Goal: Task Accomplishment & Management: Complete application form

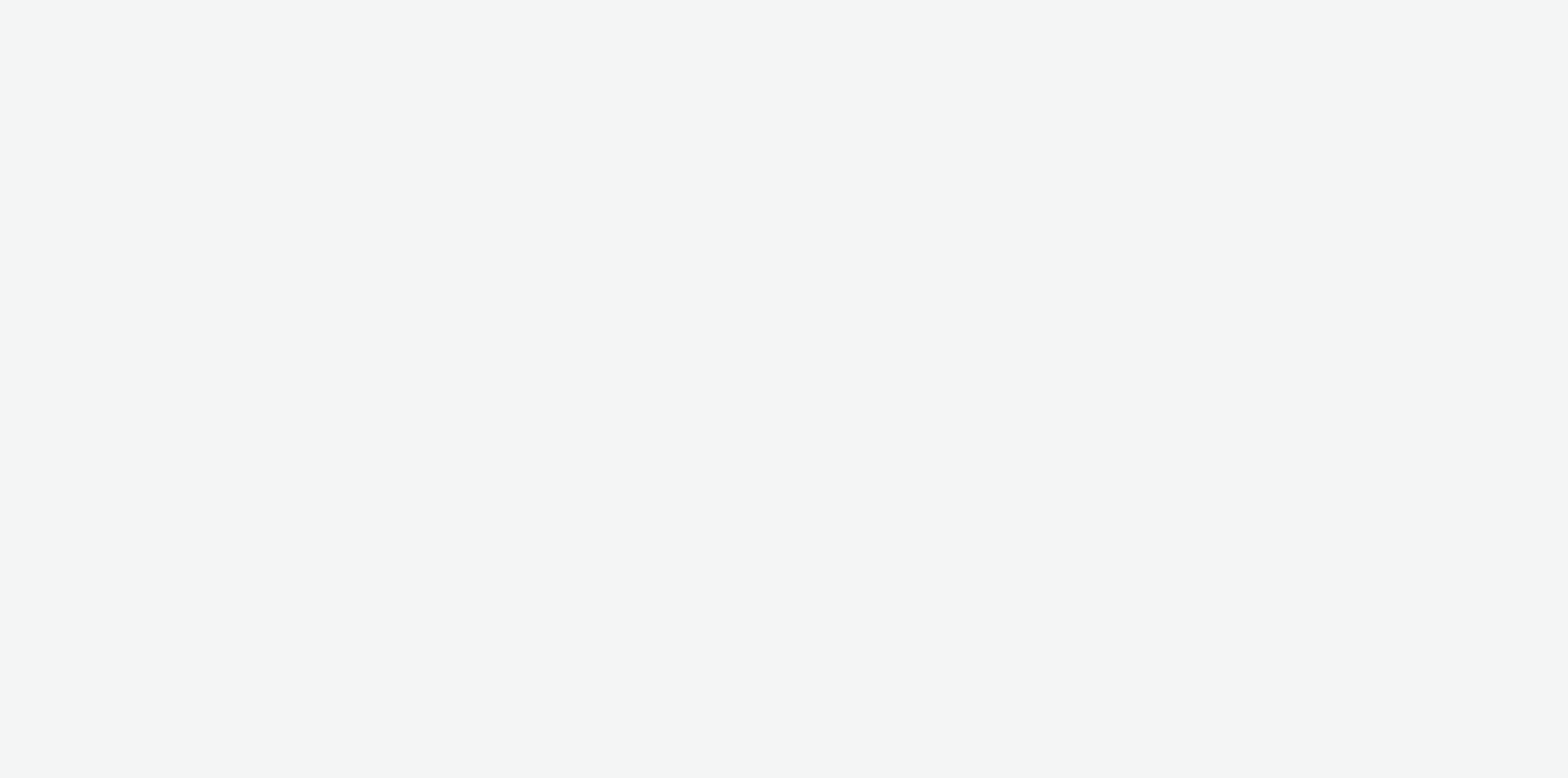
select select "79162ed7-0017-4339-93b0-3399b708648f"
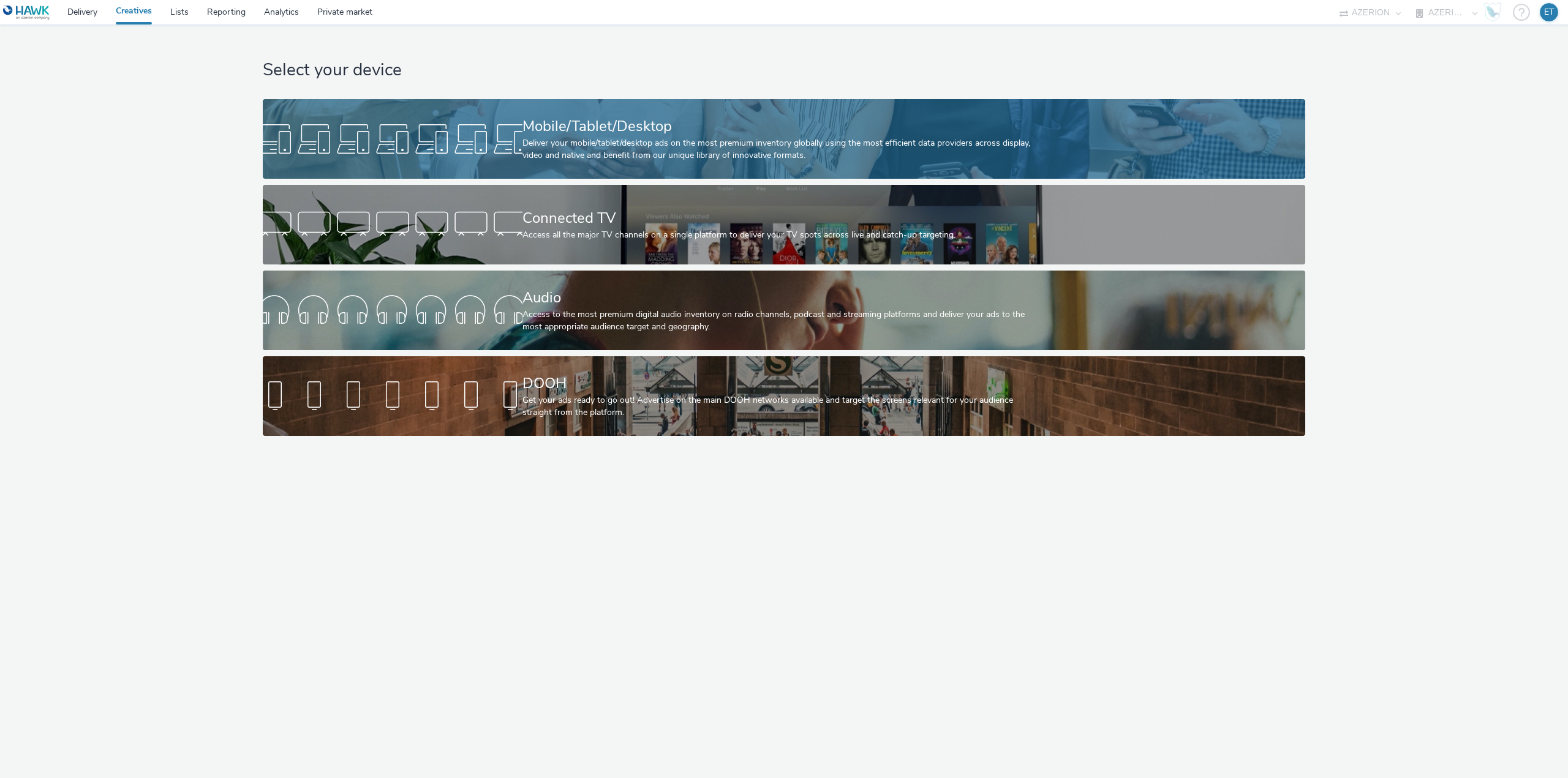
click at [794, 114] on div "Mobile/Tablet/Desktop Deliver your mobile/tablet/desktop ads on the most premiu…" at bounding box center [782, 139] width 519 height 79
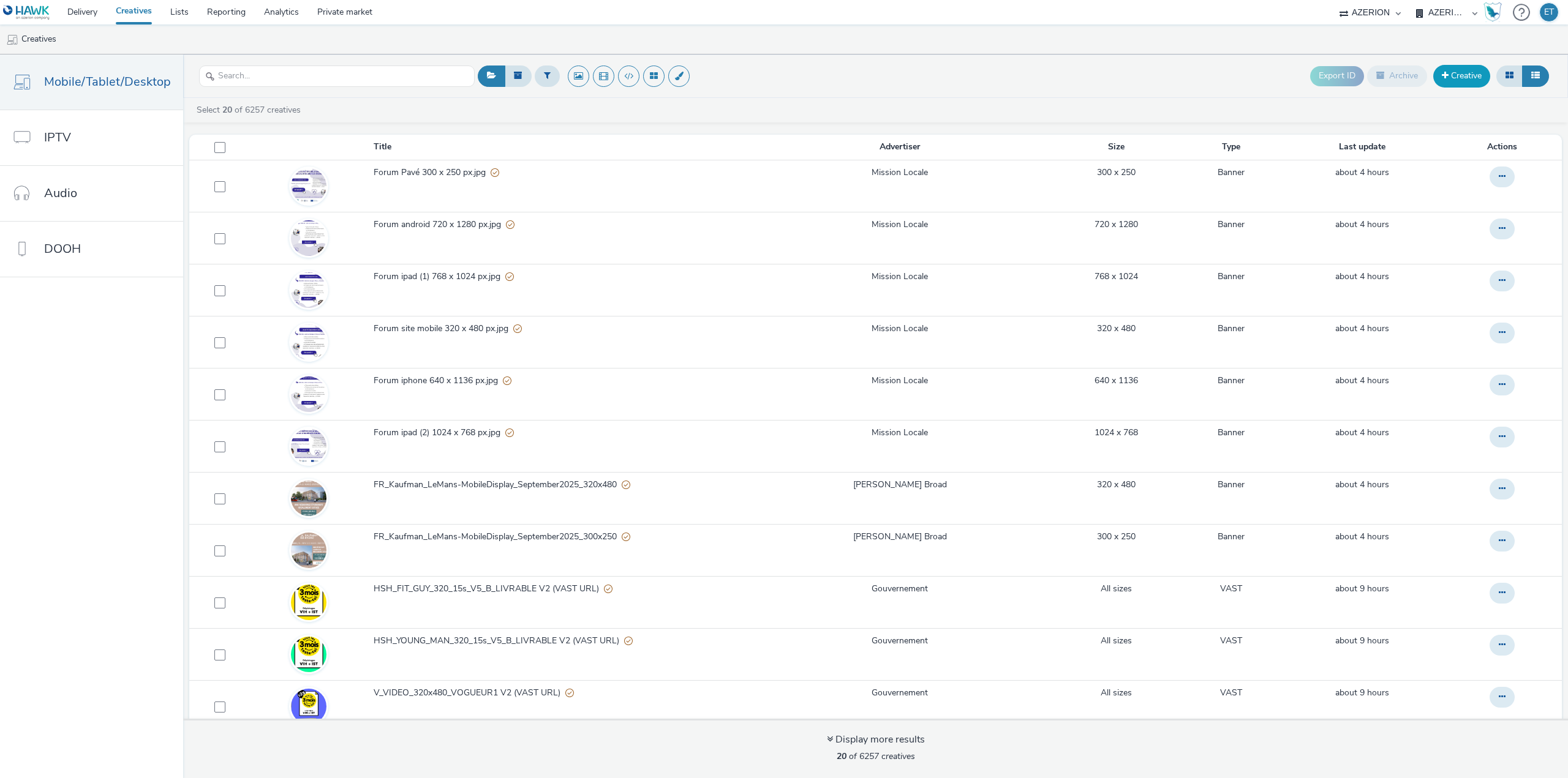
click at [1462, 70] on link "Creative" at bounding box center [1461, 75] width 57 height 22
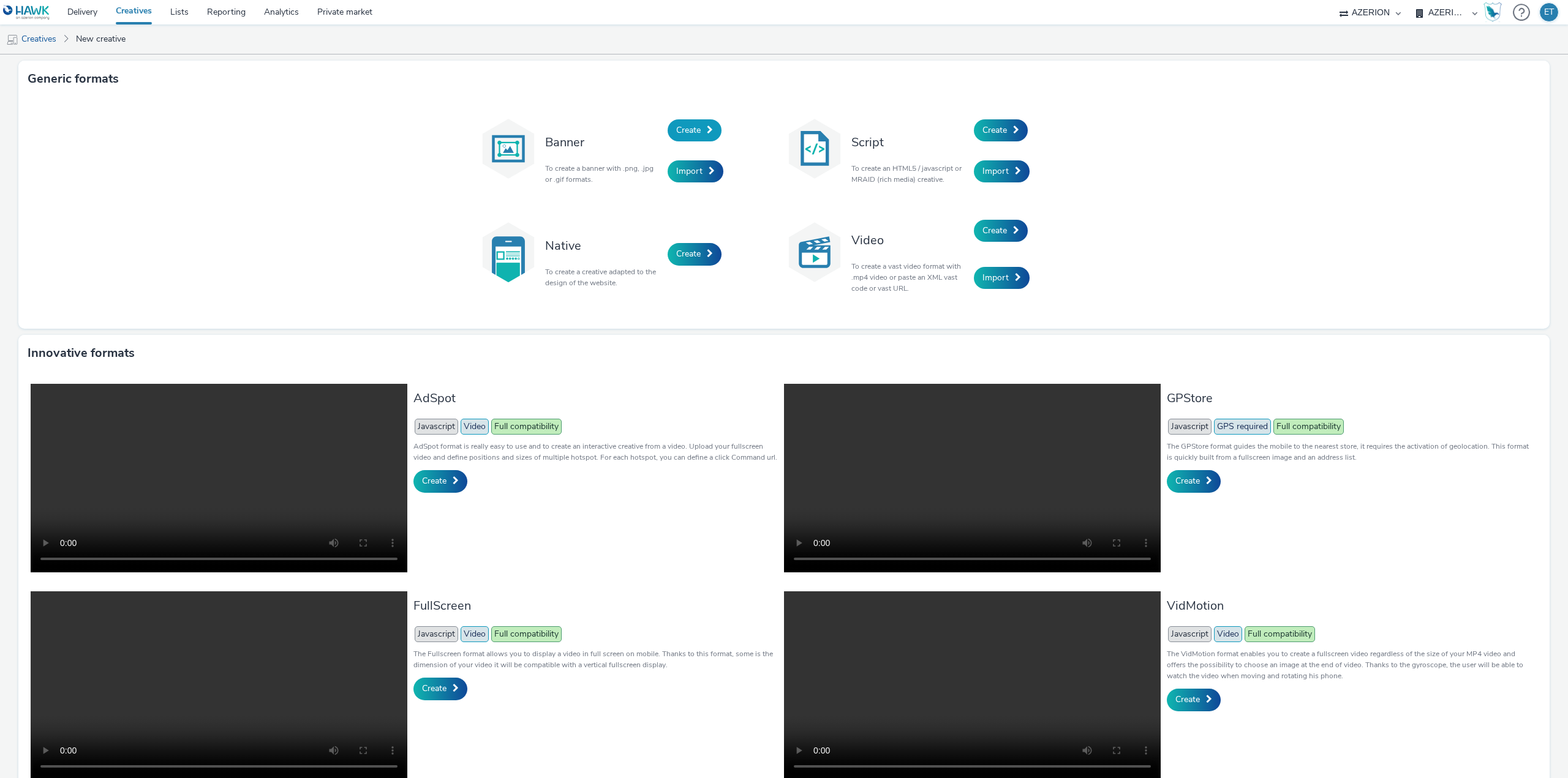
click at [700, 127] on link "Create" at bounding box center [694, 130] width 54 height 22
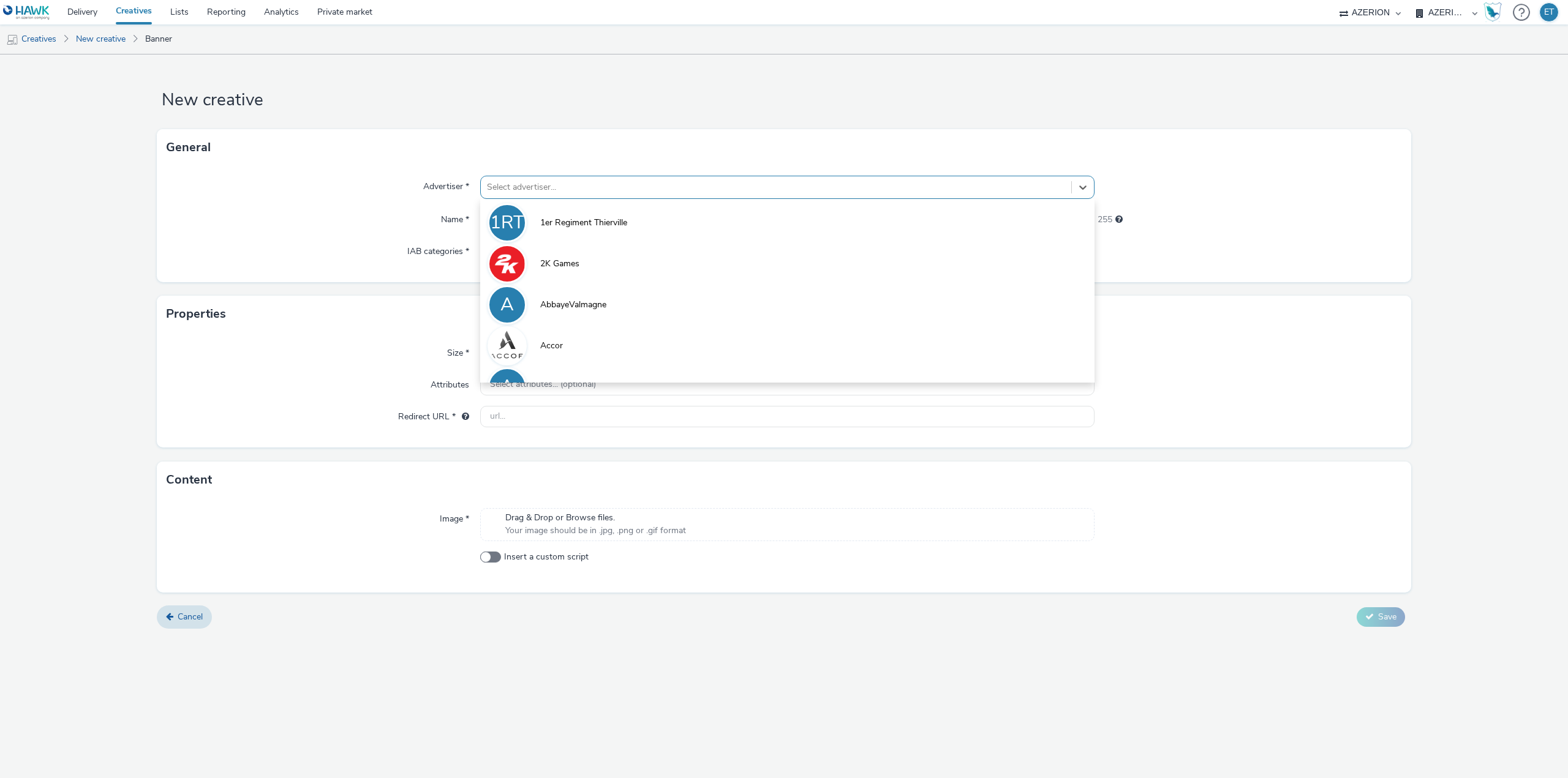
click at [666, 185] on div at bounding box center [776, 187] width 578 height 15
type input "[PERSON_NAME]"
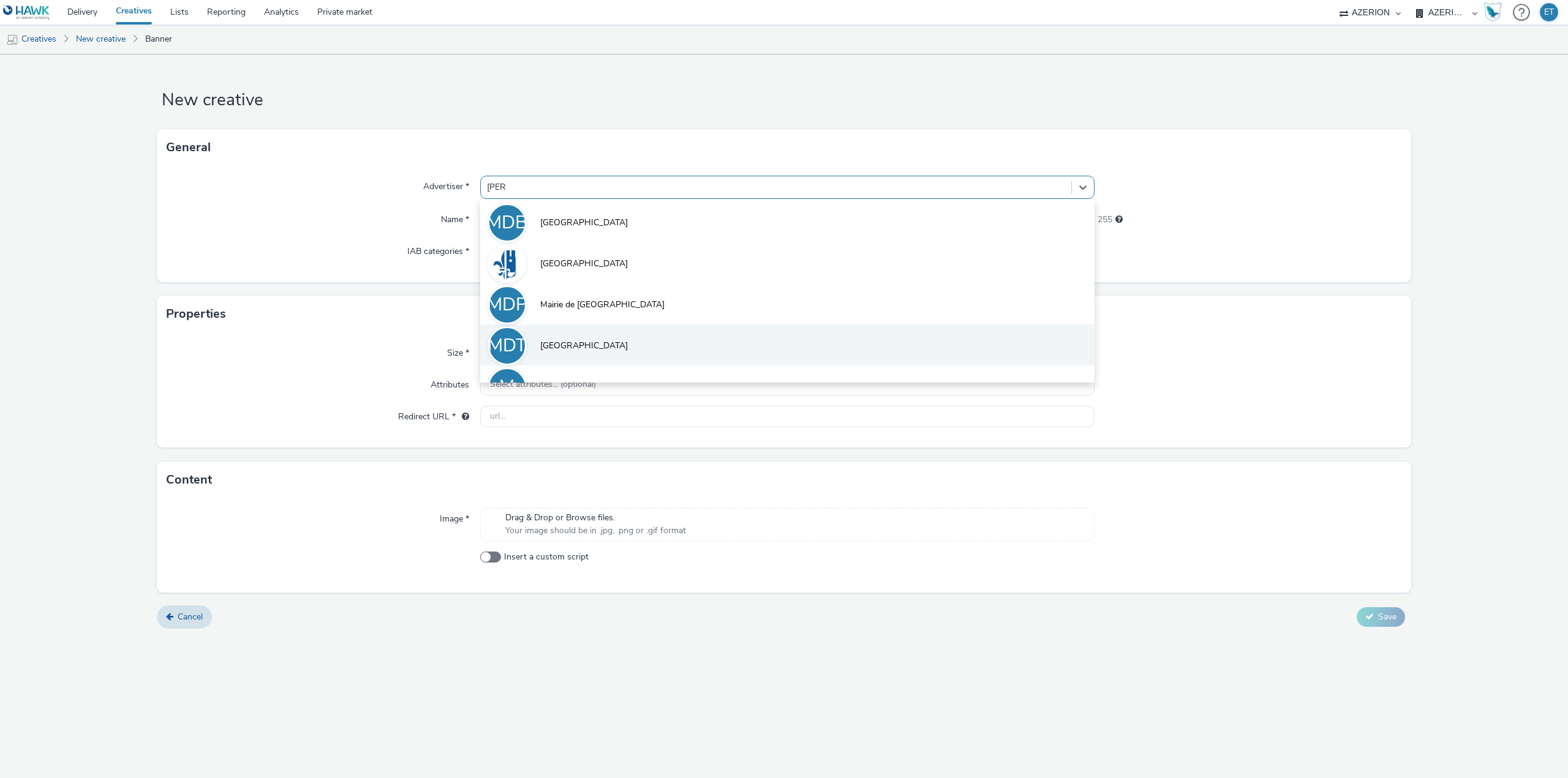
click at [642, 348] on li "MDT [GEOGRAPHIC_DATA]" at bounding box center [787, 345] width 614 height 41
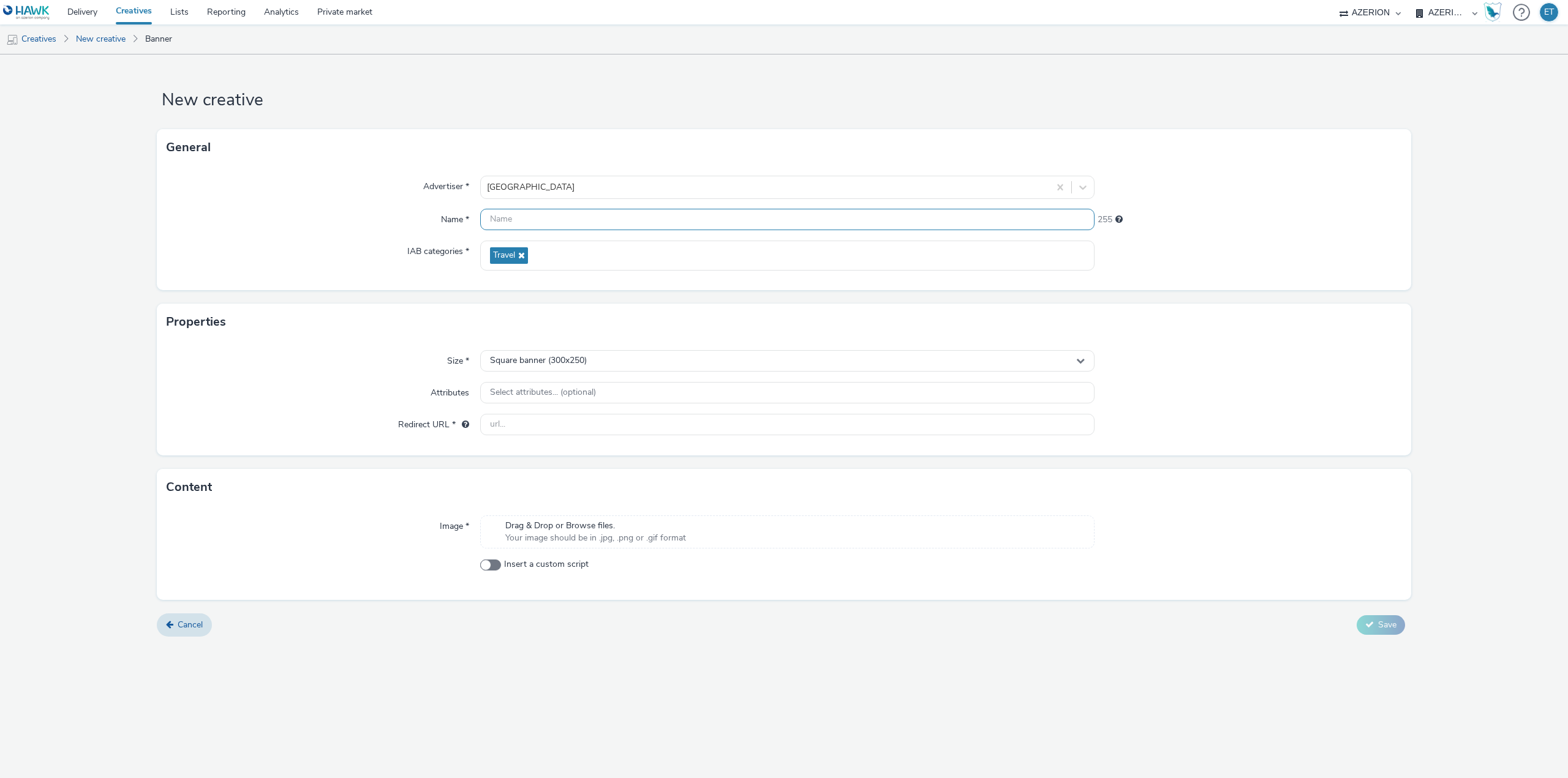
click at [558, 222] on input "text" at bounding box center [787, 219] width 614 height 22
paste input "ToulouseMetropole_Cycle_320X4870_05.09.2025"
click at [629, 219] on input "ToulouseMetropole_Cycle_320X4870_05.09.2025" at bounding box center [787, 219] width 614 height 22
type input "ToulouseMetropole_Cycle_320X480_05.09.2025"
click at [637, 353] on div "Square banner (300x250)" at bounding box center [787, 361] width 614 height 22
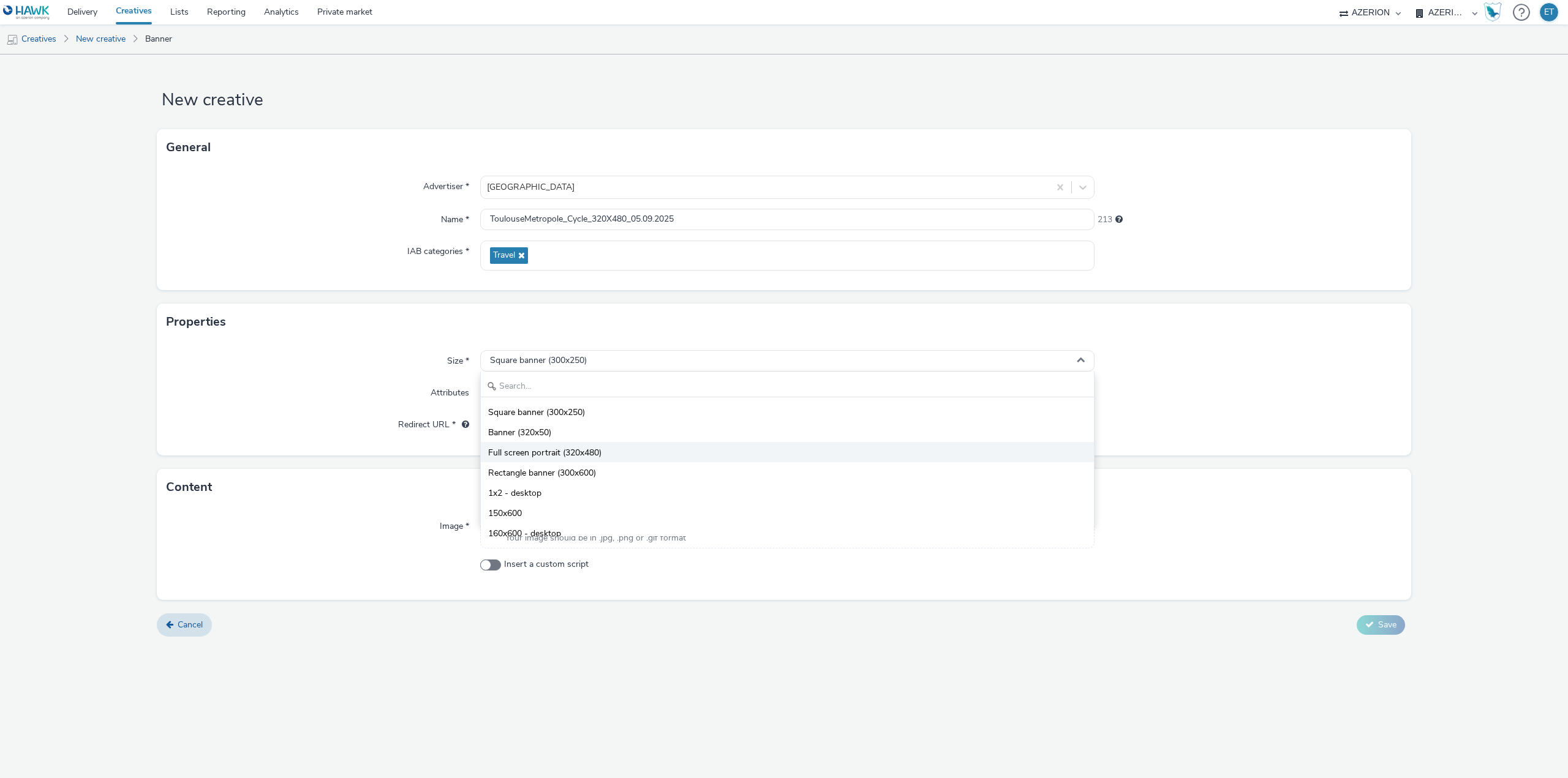
click at [655, 454] on li "Full screen portrait (320x480)" at bounding box center [787, 452] width 613 height 20
click at [645, 426] on input "text" at bounding box center [787, 425] width 614 height 22
paste input "[URL][DOMAIN_NAME][PERSON_NAME]"
type input "[URL][DOMAIN_NAME][PERSON_NAME]"
click at [623, 634] on div "Cancel Save" at bounding box center [783, 625] width 1254 height 22
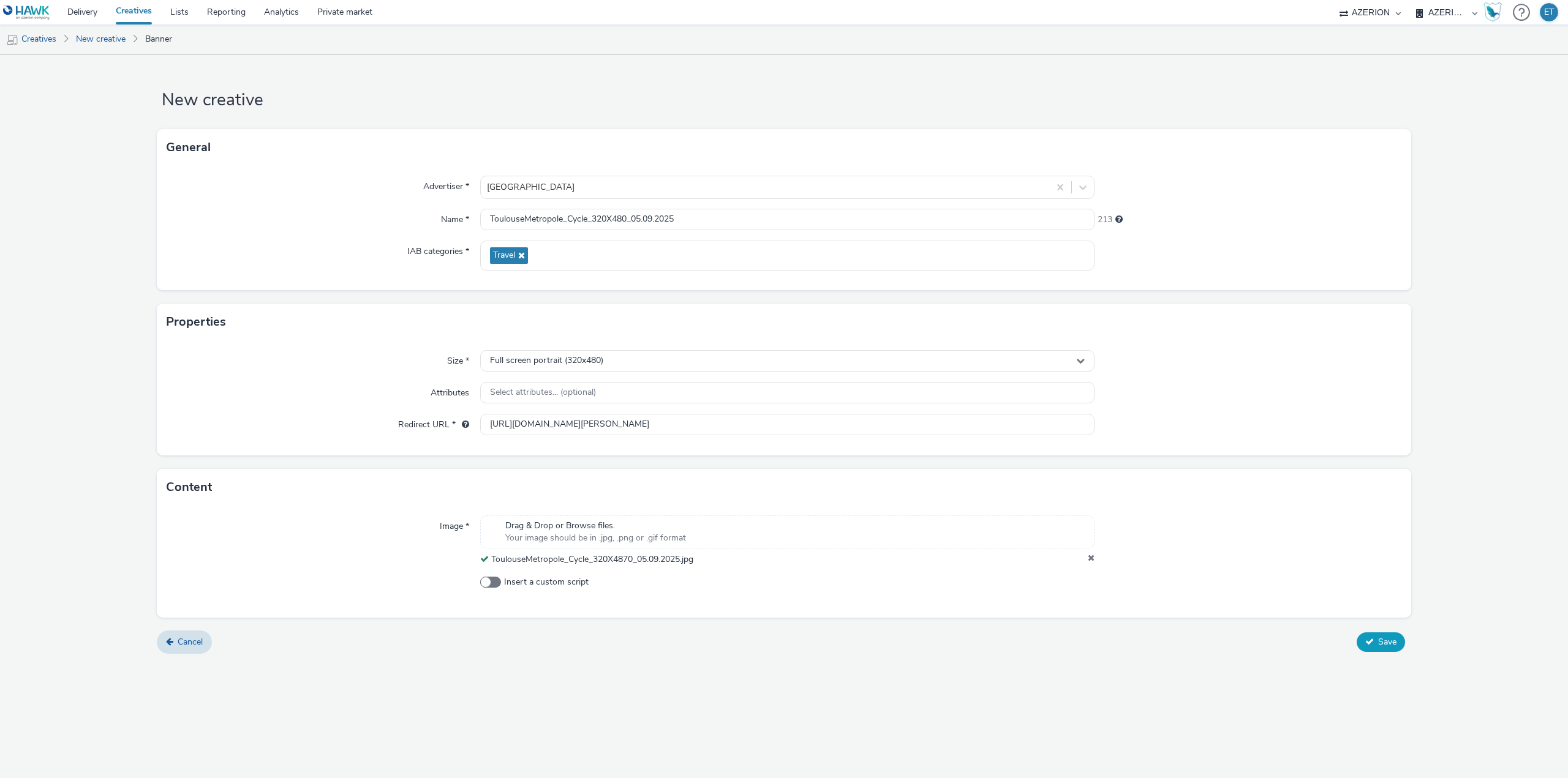
click at [1370, 642] on icon at bounding box center [1369, 641] width 8 height 8
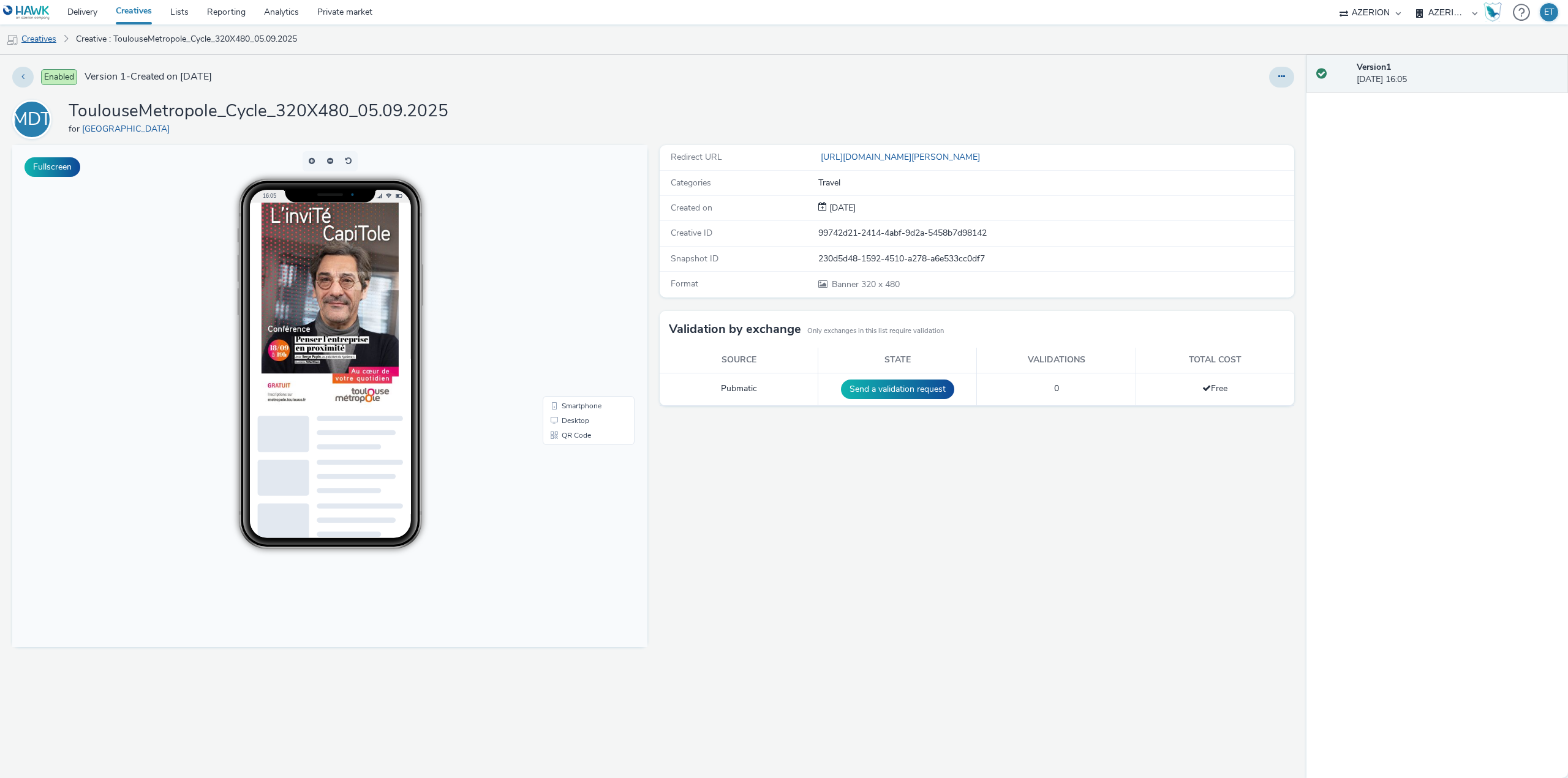
click at [50, 36] on link "Creatives" at bounding box center [31, 40] width 62 height 30
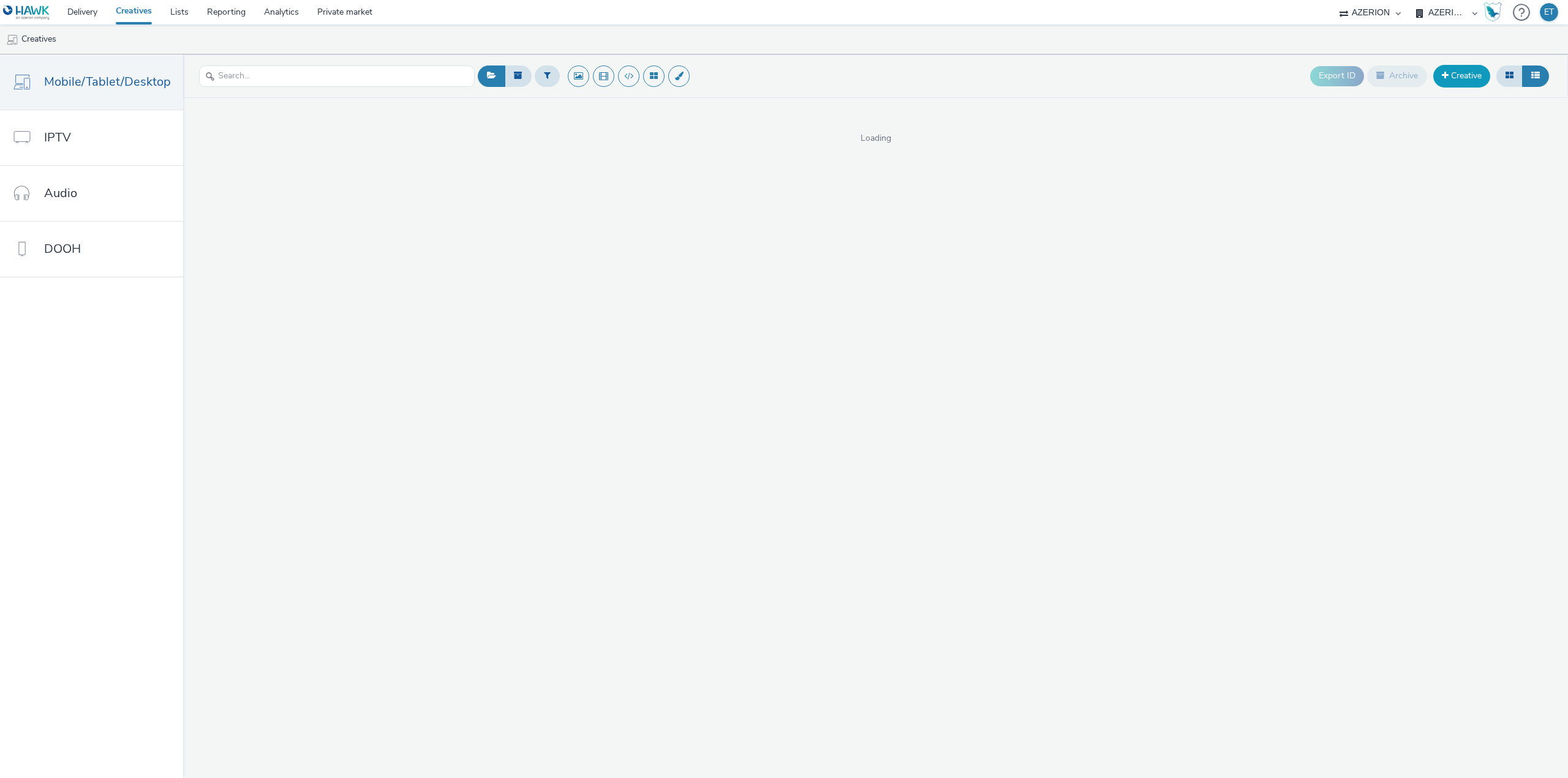
click at [1461, 69] on link "Creative" at bounding box center [1461, 75] width 57 height 22
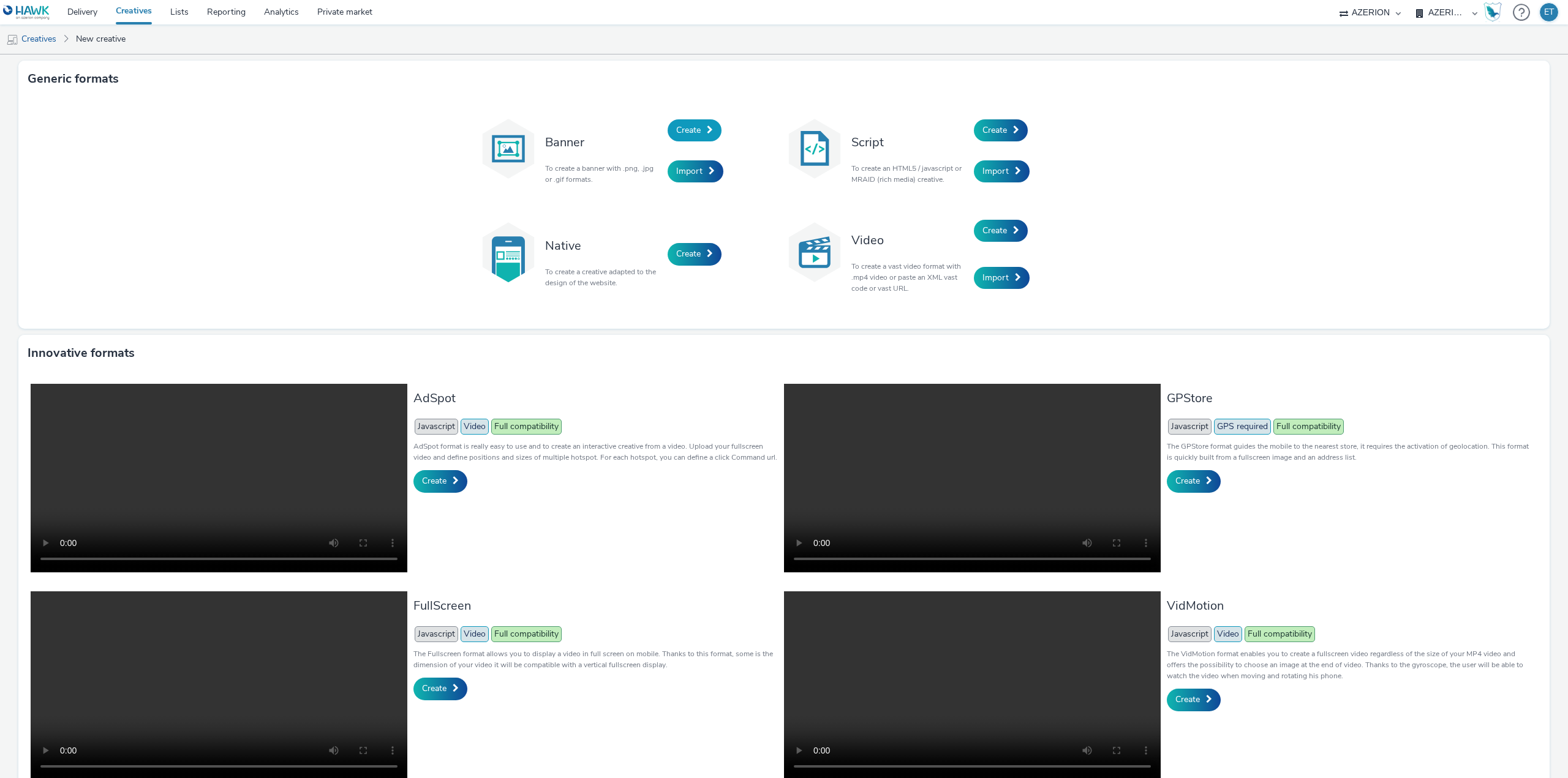
click at [701, 123] on link "Create" at bounding box center [694, 130] width 54 height 22
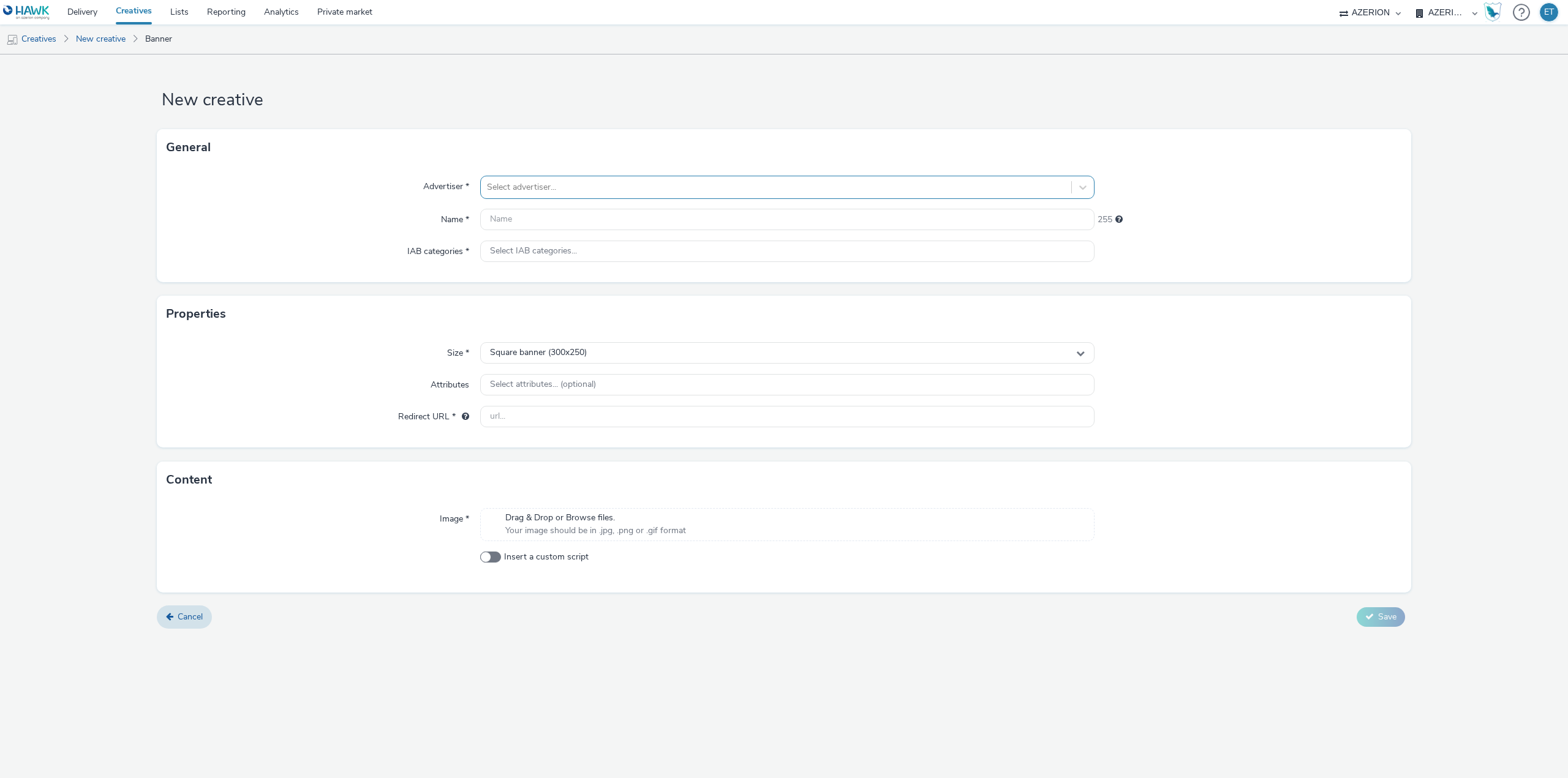
click at [695, 187] on div at bounding box center [776, 187] width 578 height 15
type input "[PERSON_NAME]"
drag, startPoint x: 579, startPoint y: 347, endPoint x: 651, endPoint y: 429, distance: 109.1
click at [580, 347] on span "[GEOGRAPHIC_DATA]" at bounding box center [584, 346] width 88 height 12
click at [552, 224] on input "text" at bounding box center [787, 219] width 614 height 22
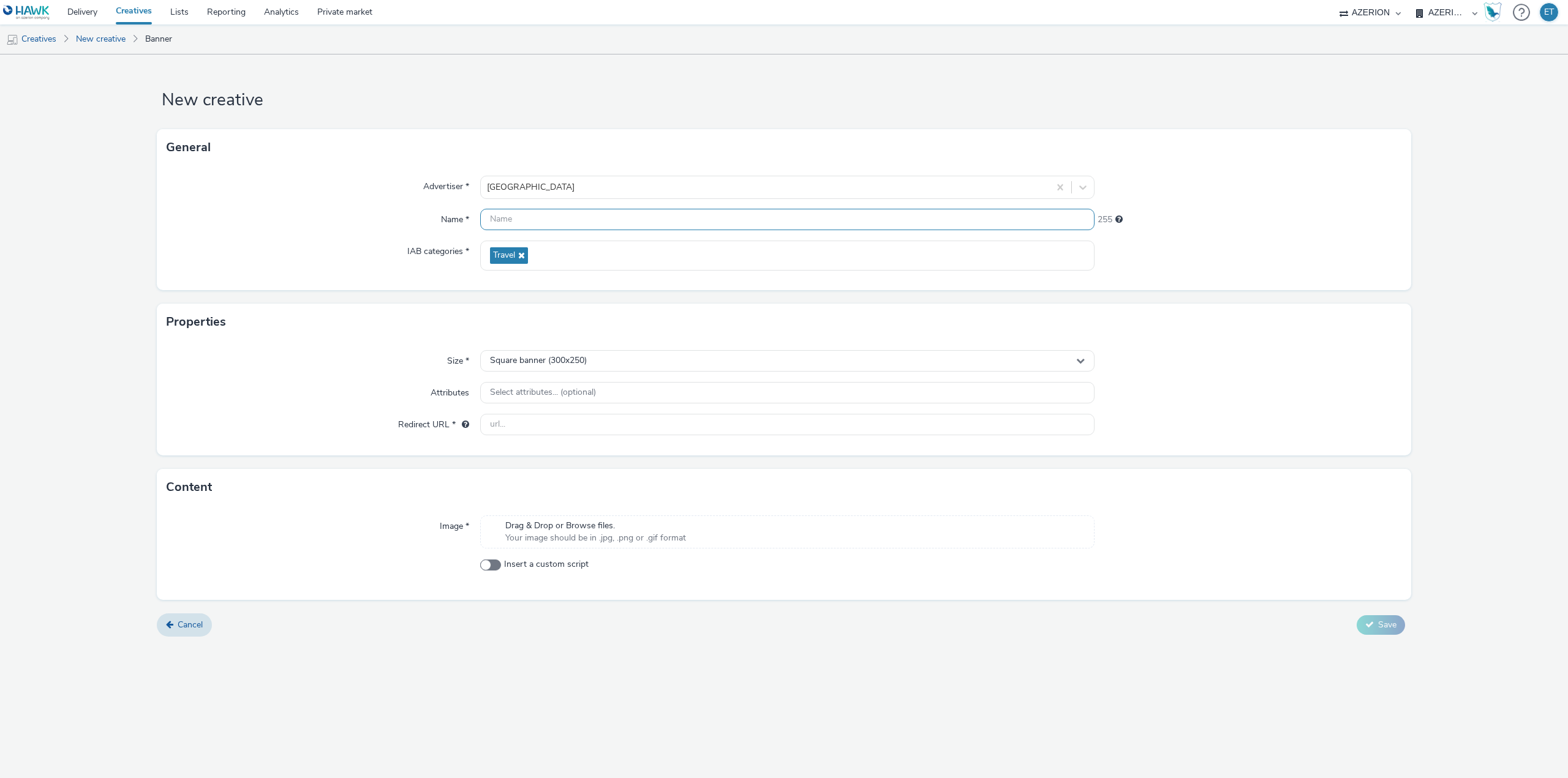
paste input "ToulouseMetropole_Cycle_300X250_05.09.2025"
type input "ToulouseMetropole_Cycle_300X250_05.09.2025"
drag, startPoint x: 579, startPoint y: 431, endPoint x: 528, endPoint y: 372, distance: 78.0
click at [579, 431] on input "text" at bounding box center [787, 425] width 614 height 22
paste input "[URL][DOMAIN_NAME][PERSON_NAME]"
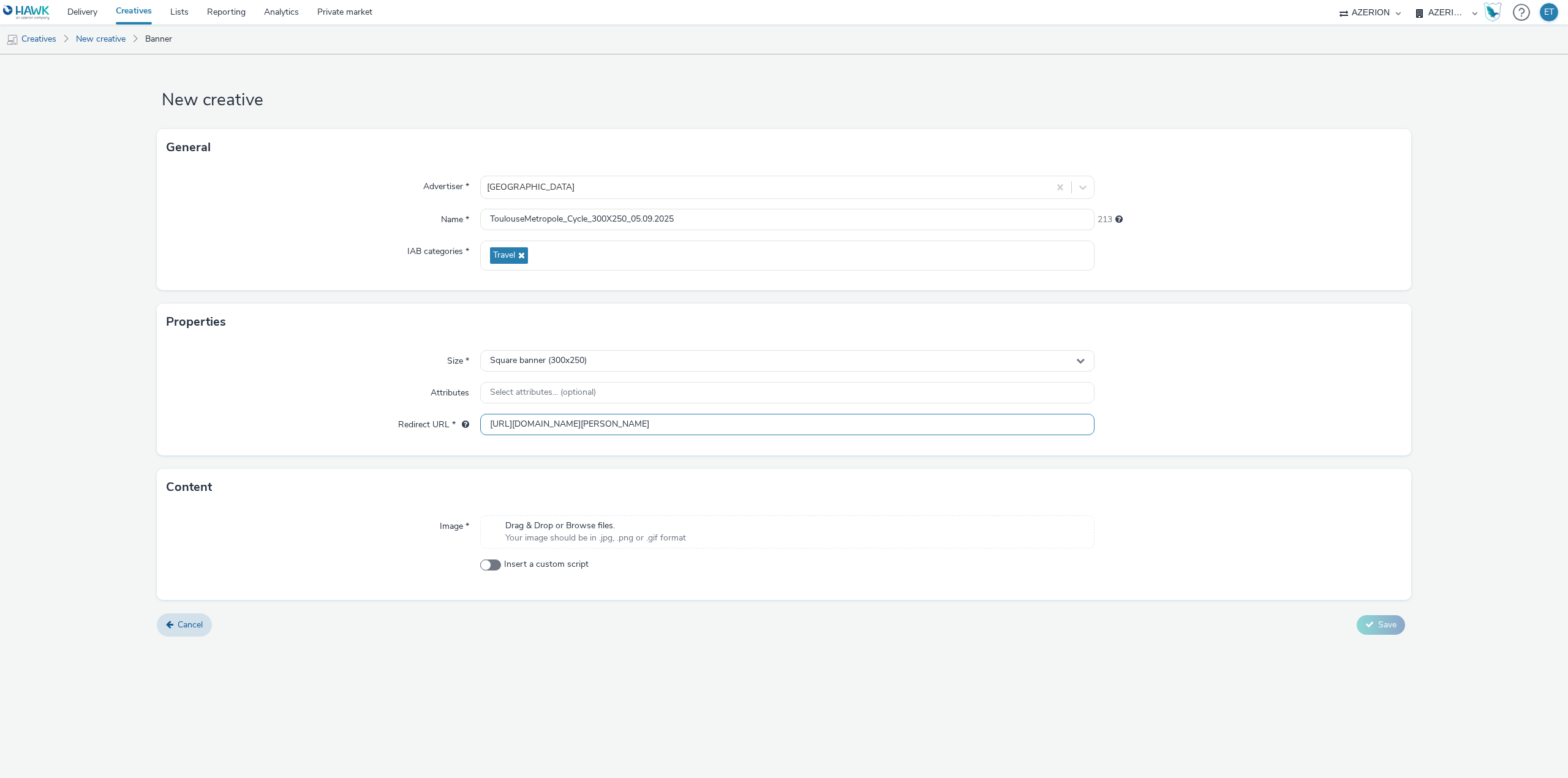
type input "[URL][DOMAIN_NAME][PERSON_NAME]"
click at [665, 669] on div "New creative General Advertiser * [GEOGRAPHIC_DATA] Name * ToulouseMetropole_Cy…" at bounding box center [784, 416] width 1568 height 723
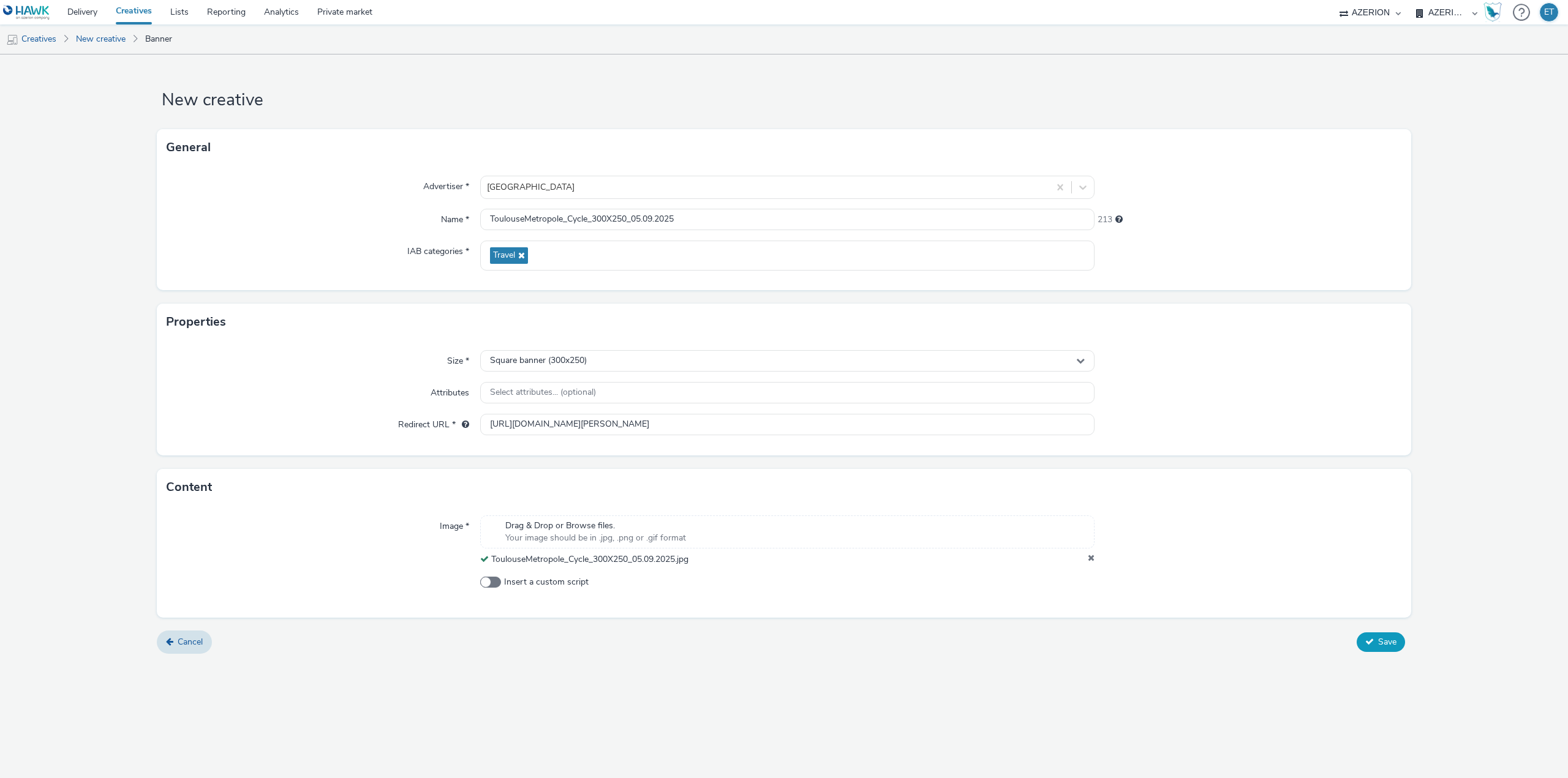
click at [1378, 646] on span "Save" at bounding box center [1387, 642] width 18 height 12
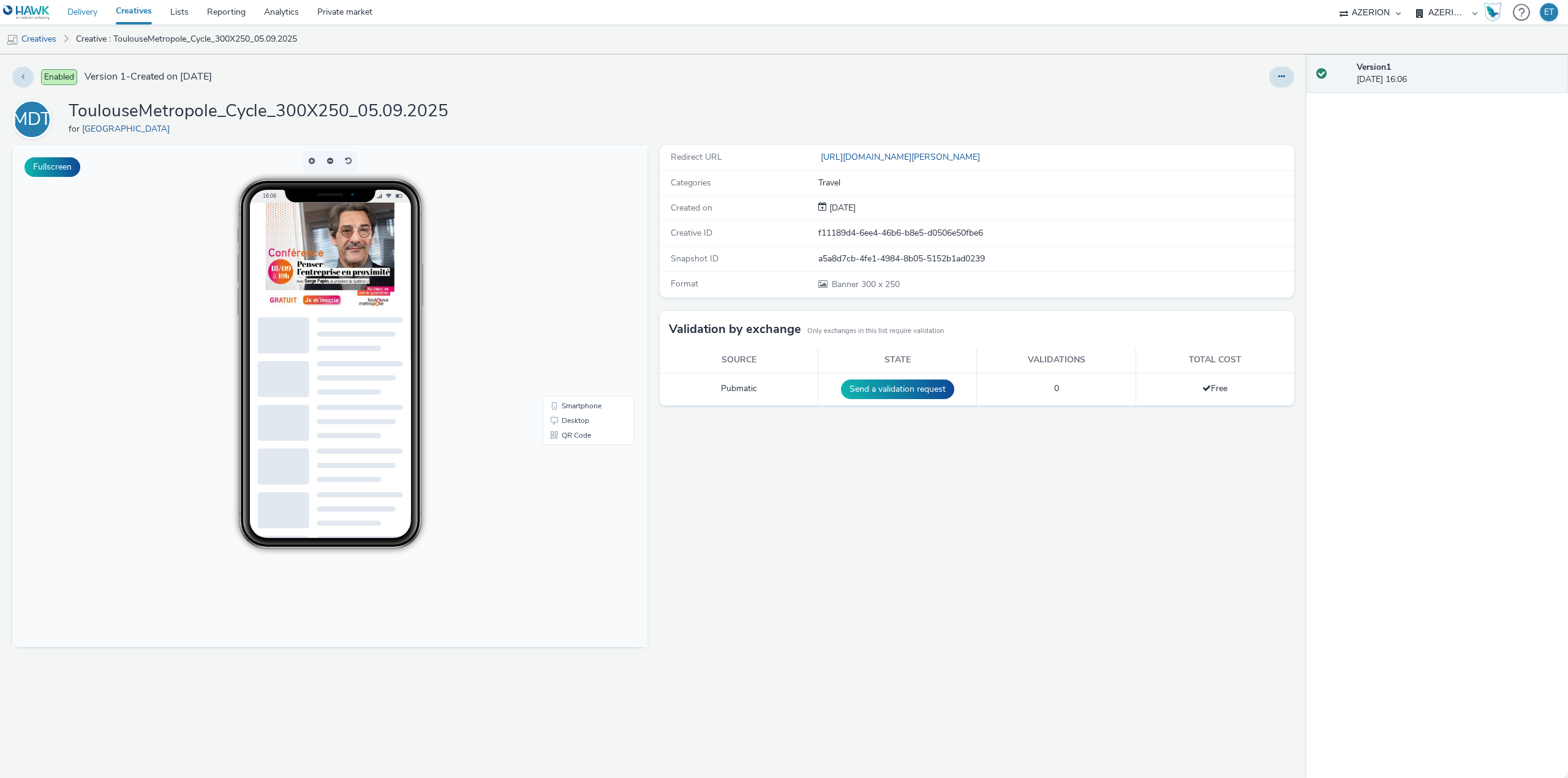
click at [95, 14] on link "Delivery" at bounding box center [82, 12] width 48 height 25
